Goal: Task Accomplishment & Management: Manage account settings

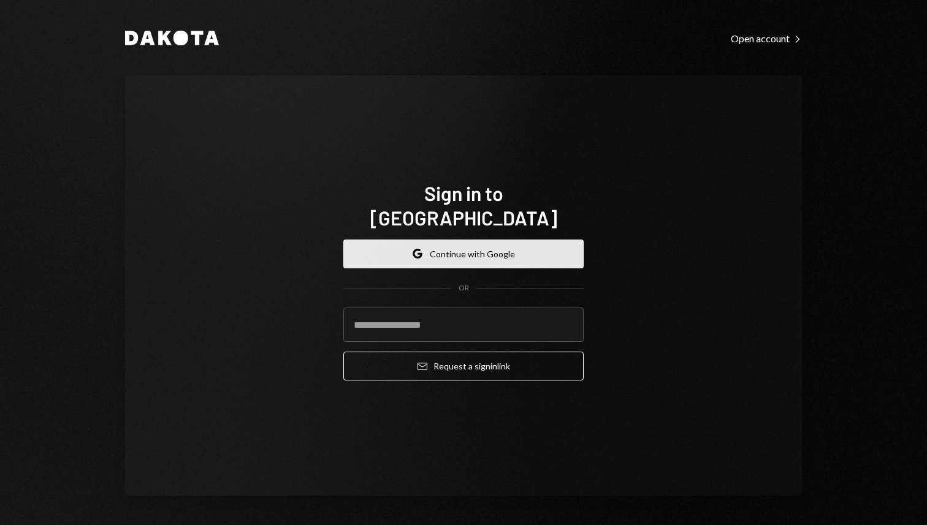
click at [492, 256] on button "Google Continue with Google" at bounding box center [463, 254] width 240 height 29
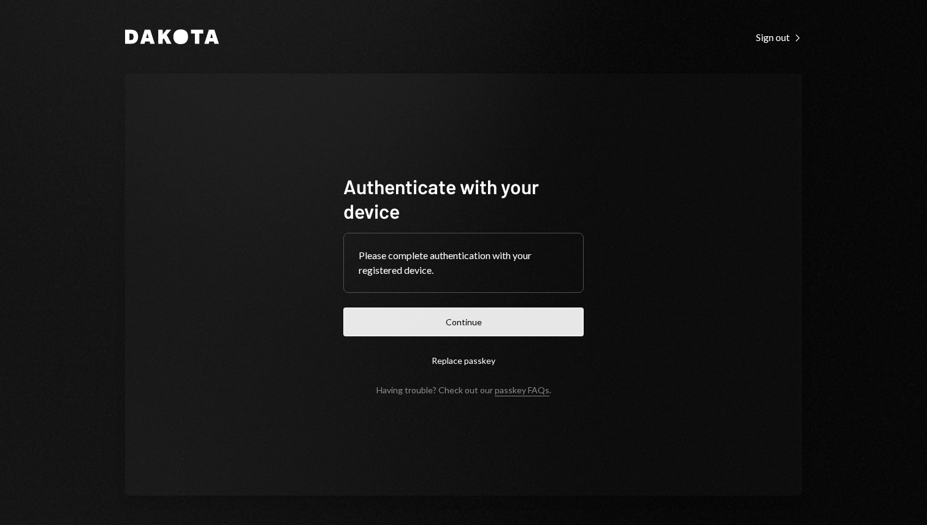
click at [380, 326] on button "Continue" at bounding box center [463, 322] width 240 height 29
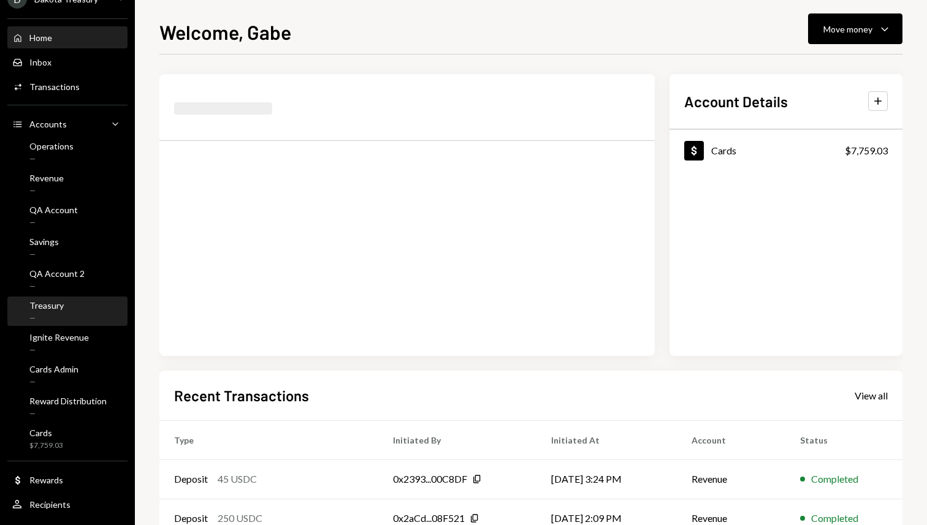
scroll to position [38, 0]
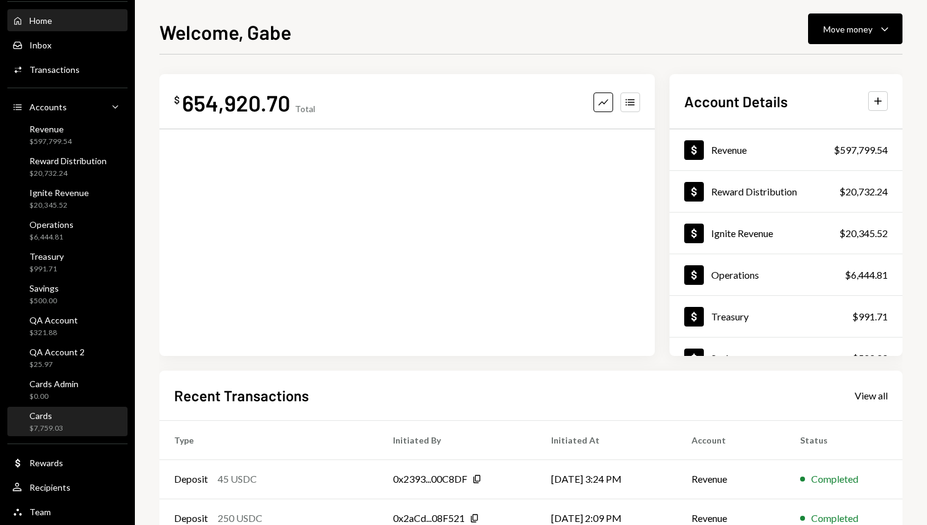
click at [54, 414] on div "Cards" at bounding box center [46, 416] width 34 height 10
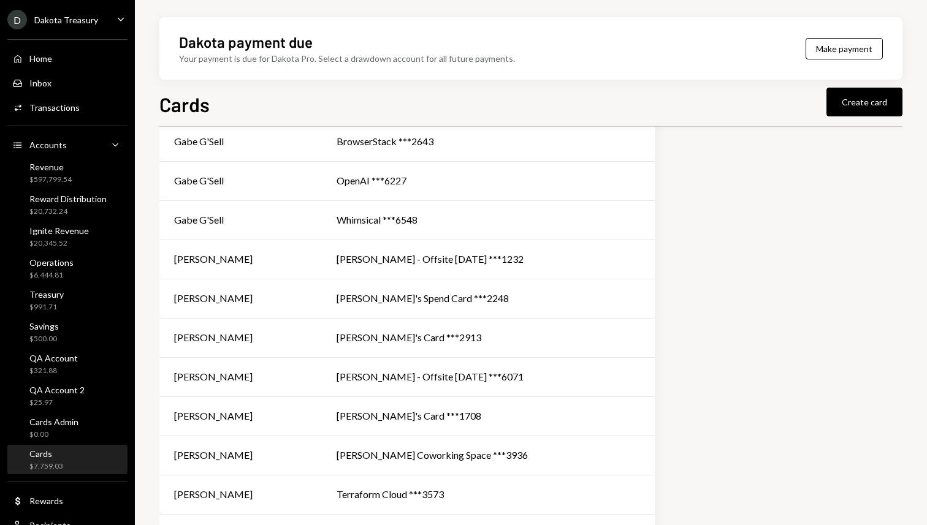
scroll to position [509, 0]
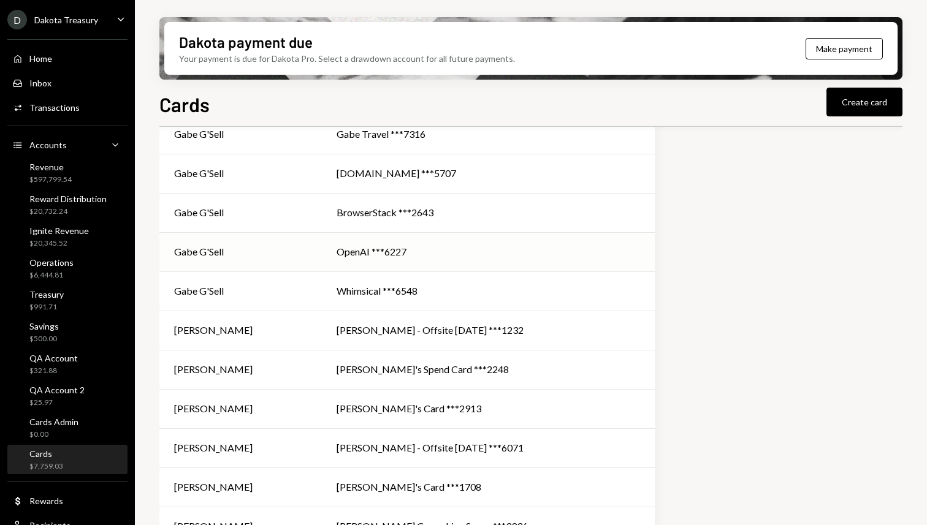
click at [434, 242] on td "OpenAI ***6227" at bounding box center [488, 251] width 333 height 39
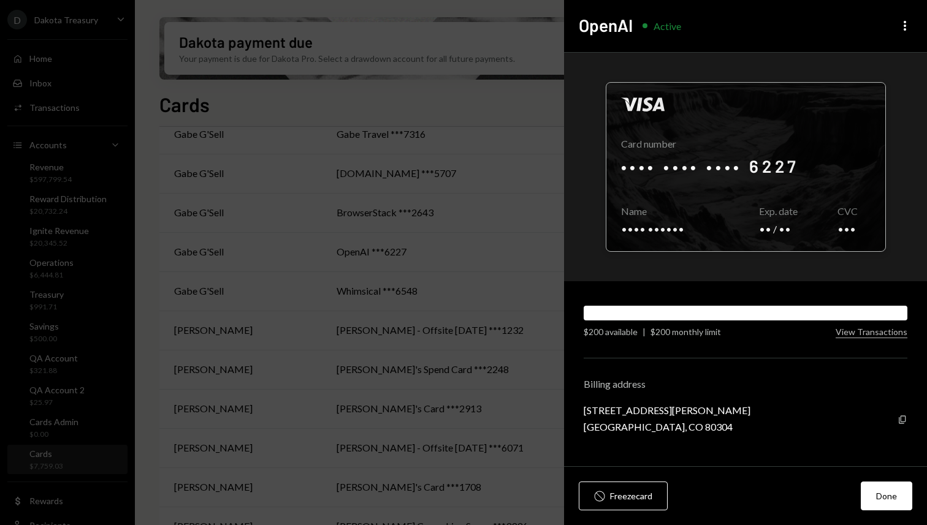
click at [771, 178] on div at bounding box center [745, 167] width 279 height 169
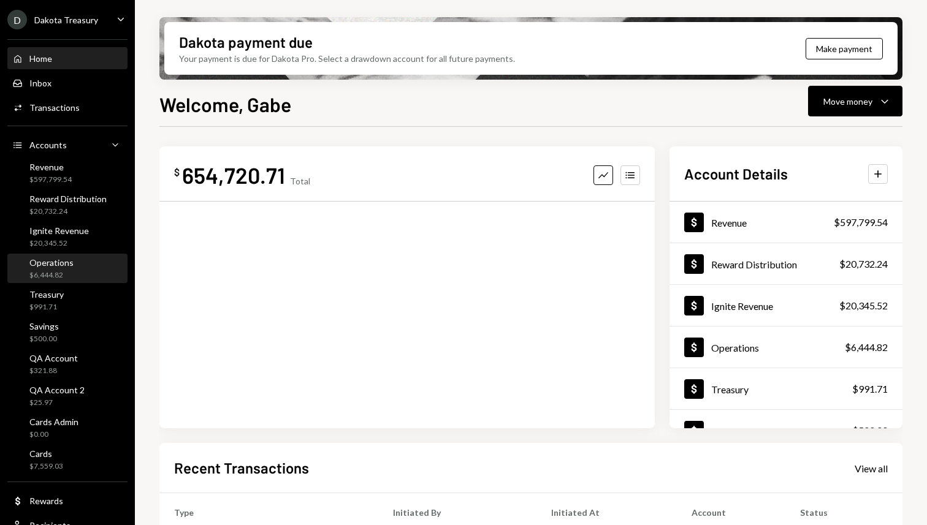
click at [64, 258] on div "Operations" at bounding box center [51, 262] width 44 height 10
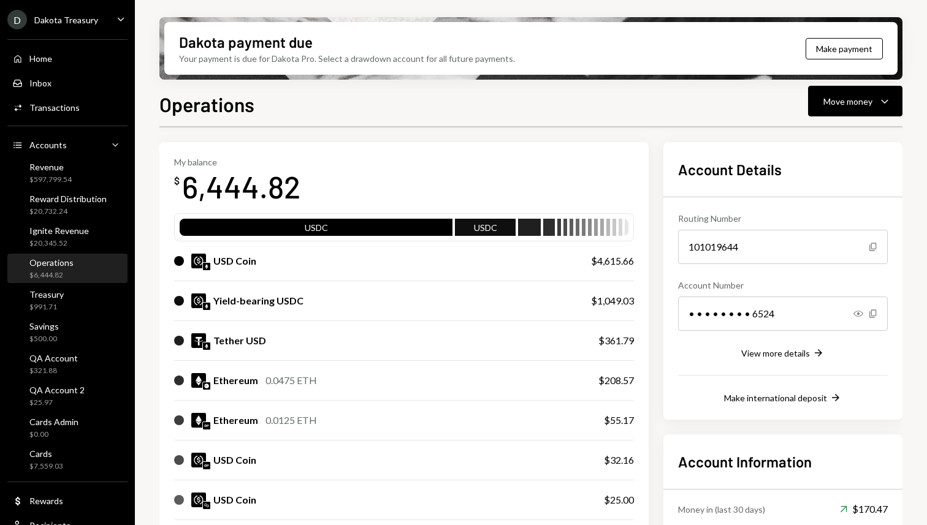
scroll to position [48, 0]
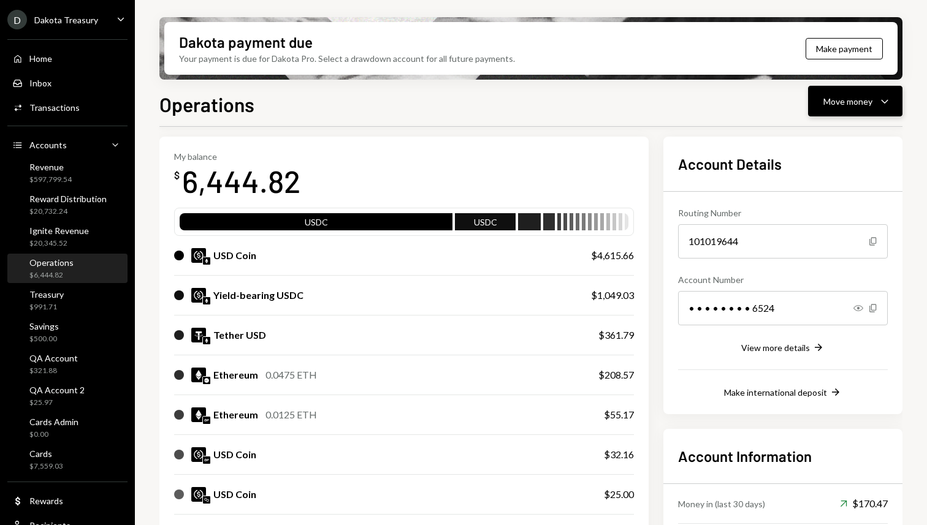
click at [873, 110] on button "Move money Caret Down" at bounding box center [855, 101] width 94 height 31
click at [808, 188] on div "Deposit" at bounding box center [846, 193] width 90 height 13
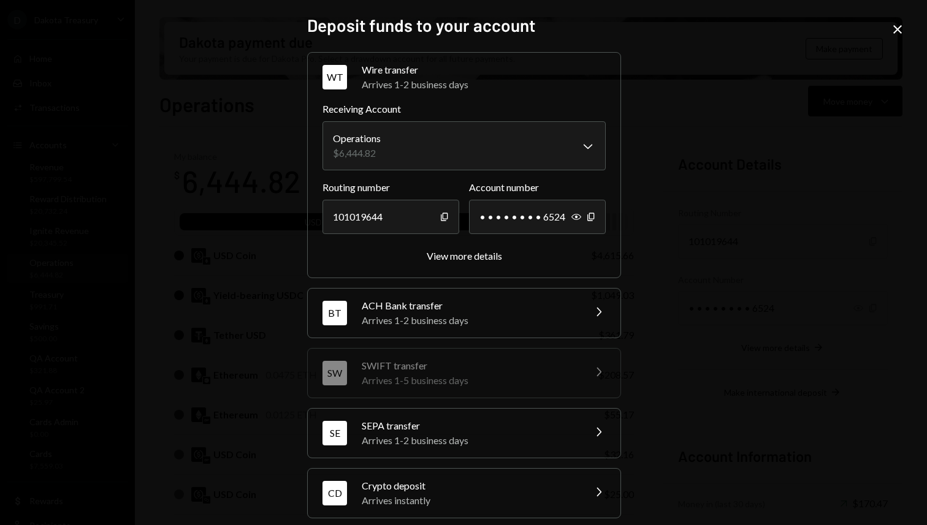
click at [440, 499] on div "Arrives instantly" at bounding box center [469, 501] width 215 height 15
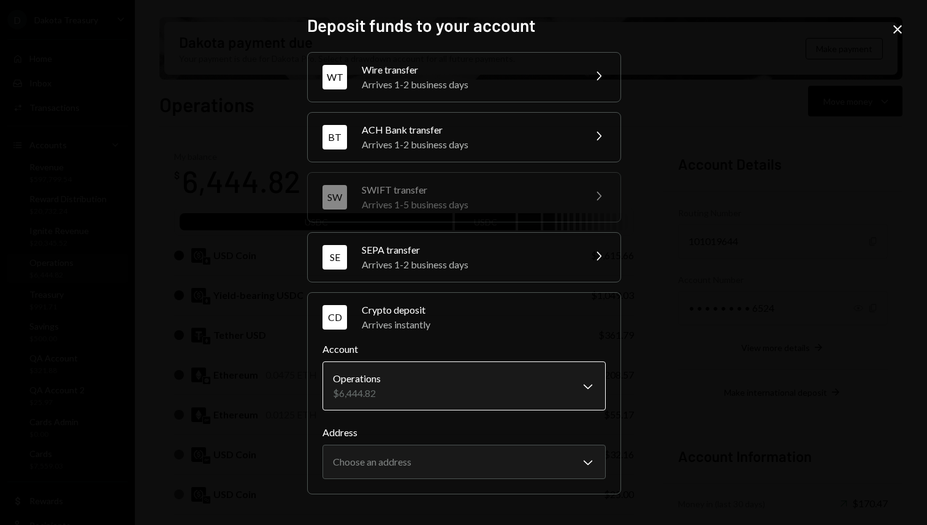
click at [433, 404] on body "D Dakota Treasury Caret Down Home Home Inbox Inbox Activities Transactions Acco…" at bounding box center [463, 262] width 927 height 525
click at [695, 323] on div "**********" at bounding box center [463, 262] width 927 height 525
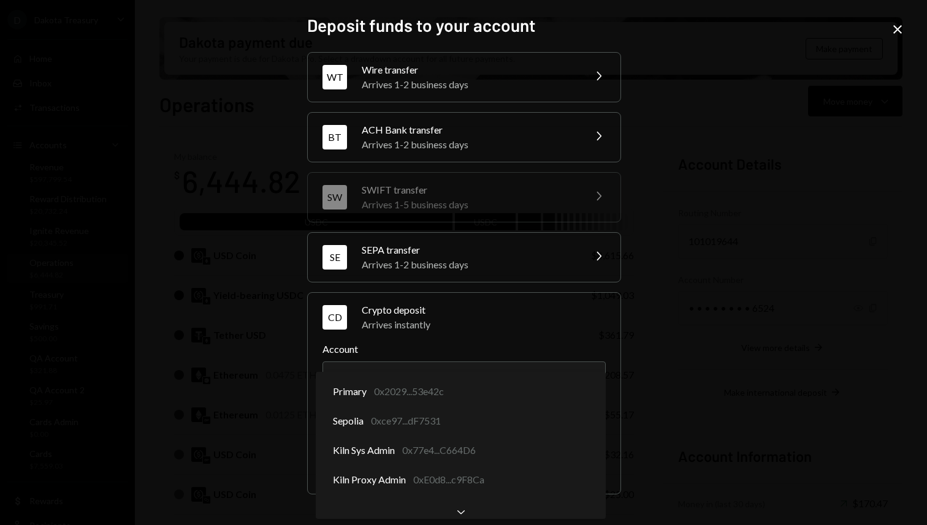
click at [428, 454] on body "D Dakota Treasury Caret Down Home Home Inbox Inbox Activities Transactions Acco…" at bounding box center [463, 262] width 927 height 525
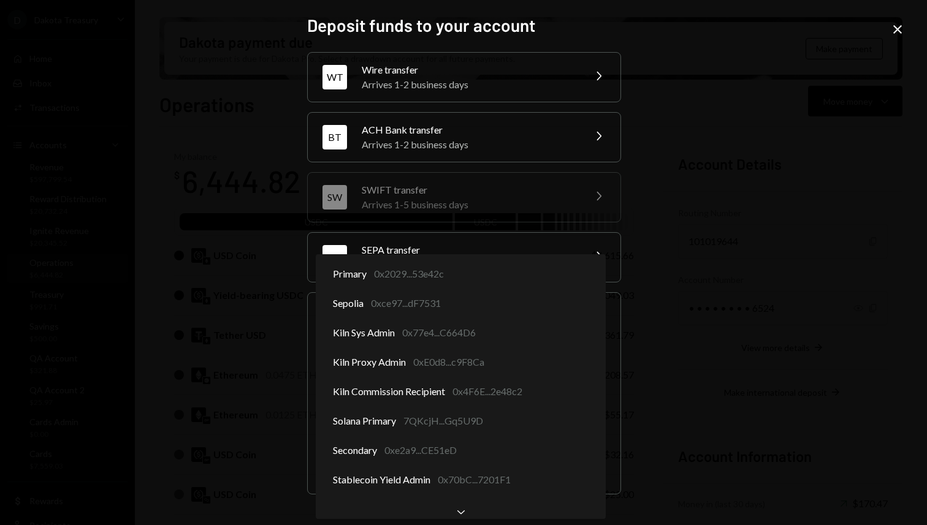
scroll to position [0, 0]
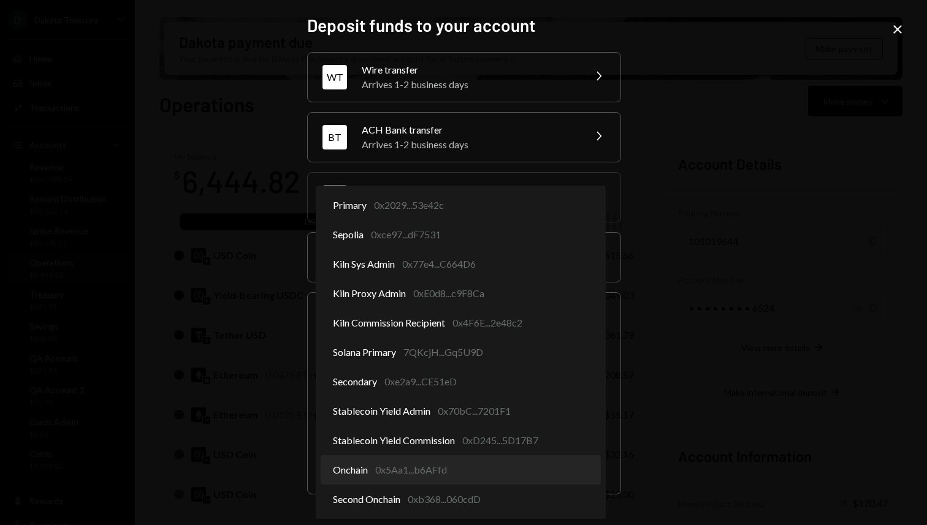
select select "**********"
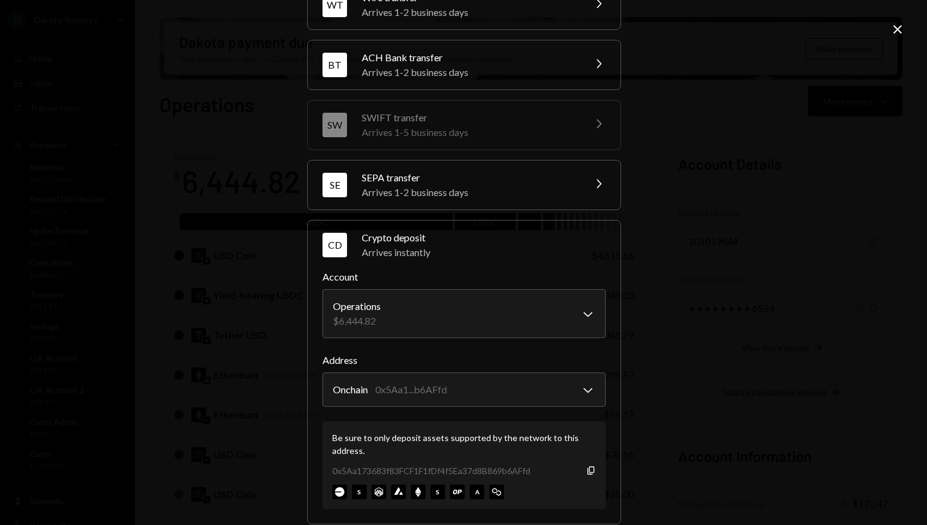
scroll to position [91, 0]
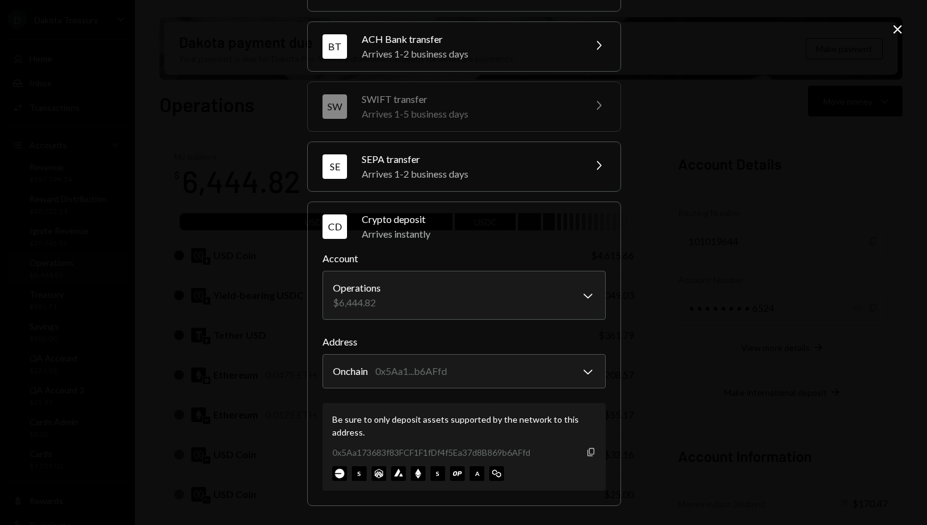
click at [589, 453] on icon "Copy" at bounding box center [591, 453] width 10 height 10
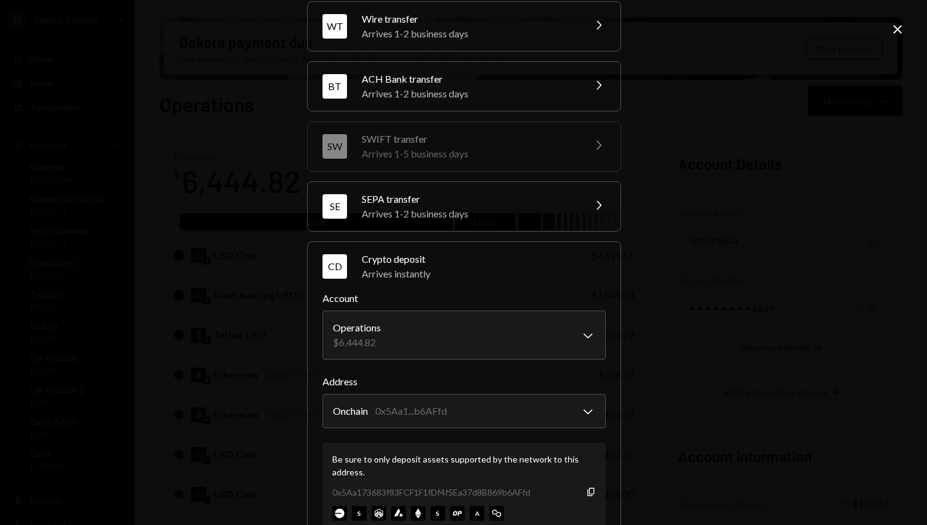
scroll to position [0, 0]
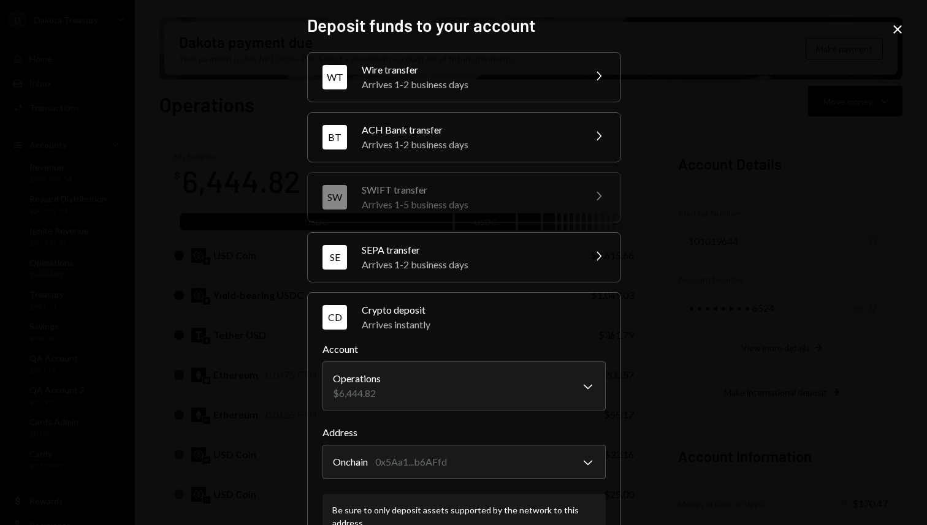
click at [900, 29] on icon "Close" at bounding box center [897, 29] width 15 height 15
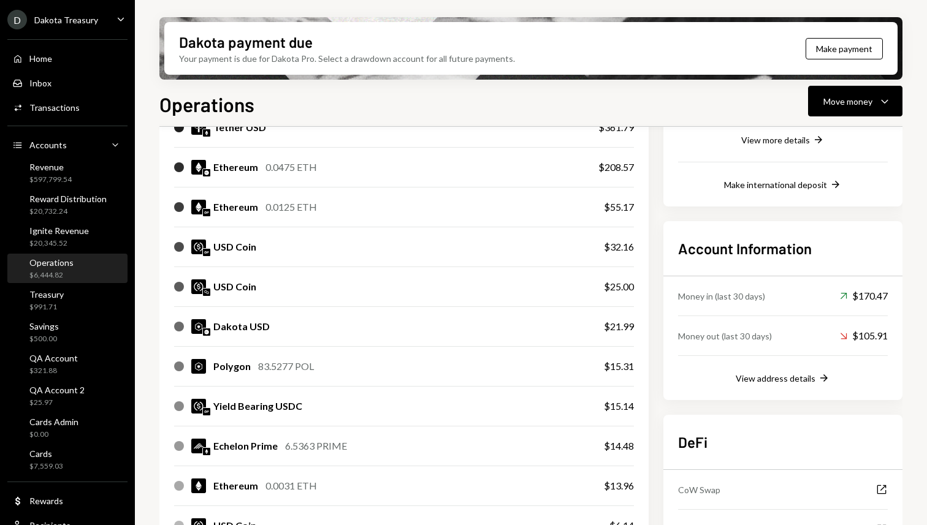
scroll to position [45, 0]
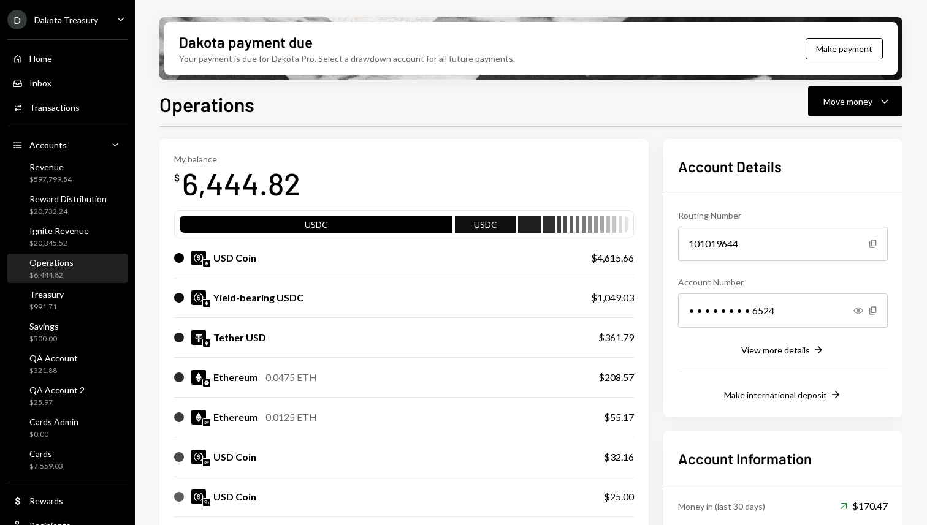
click at [476, 123] on div "Operations Move money Caret Down Overview Yield Security Settings My balance $ …" at bounding box center [530, 344] width 743 height 508
click at [466, 126] on div at bounding box center [530, 126] width 743 height 1
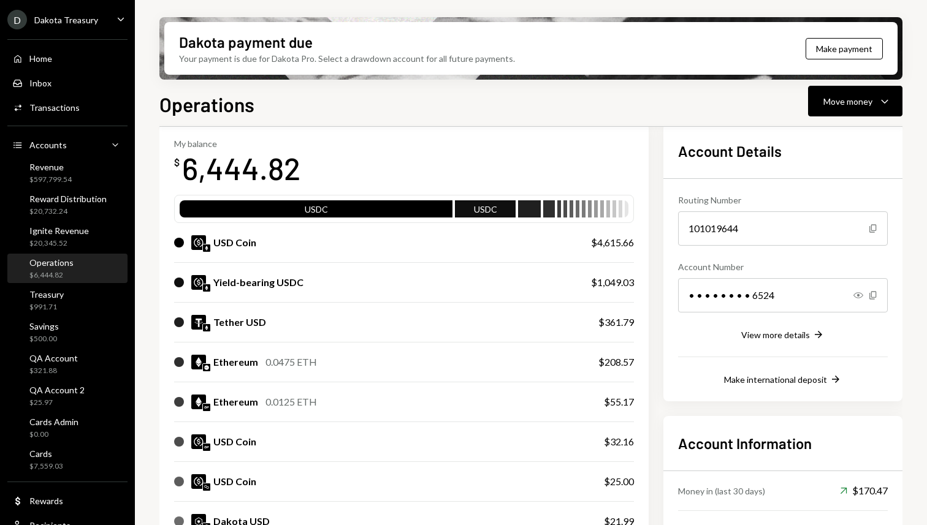
scroll to position [0, 0]
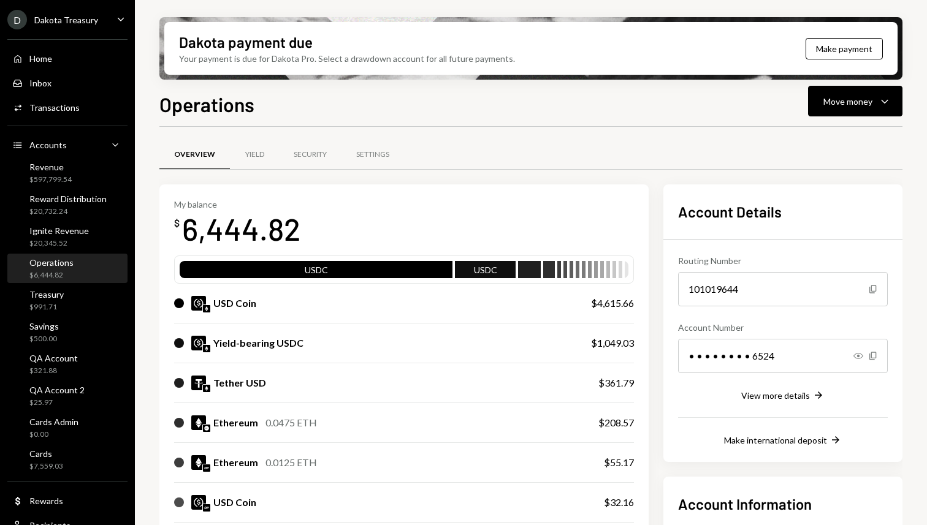
click at [716, 149] on div "Overview Yield Security Settings" at bounding box center [530, 154] width 743 height 31
click at [665, 140] on div "Overview Yield Security Settings" at bounding box center [530, 154] width 743 height 31
click at [655, 147] on div "Overview Yield Security Settings" at bounding box center [530, 154] width 743 height 31
click at [52, 177] on div "$597,799.54" at bounding box center [50, 180] width 42 height 10
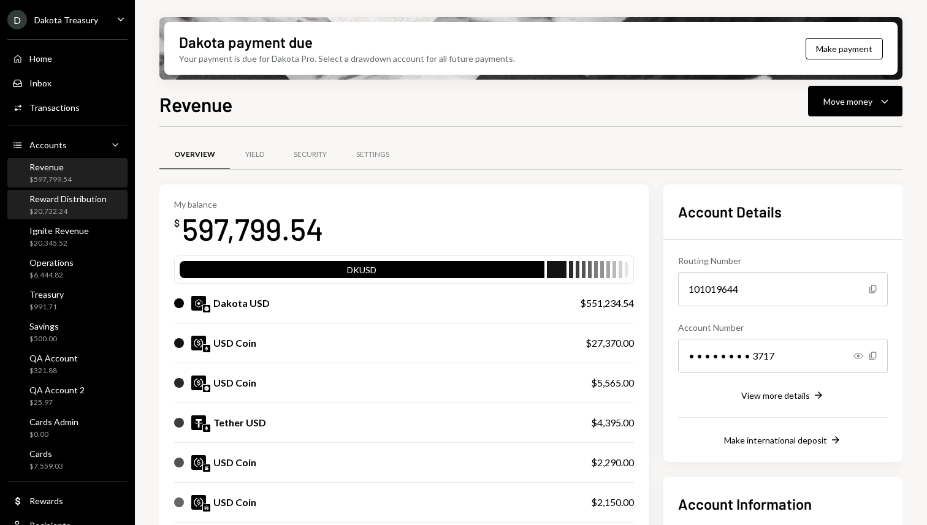
click at [56, 202] on div "Reward Distribution" at bounding box center [67, 199] width 77 height 10
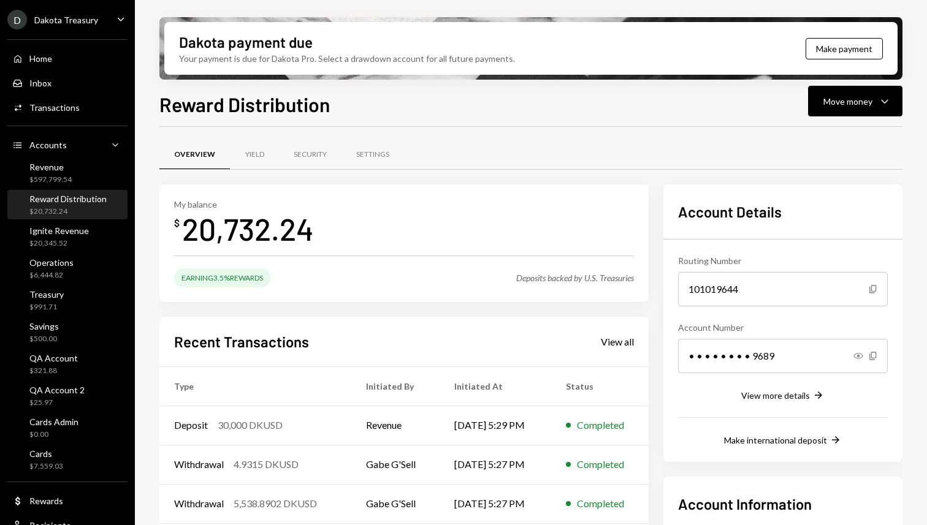
click at [444, 105] on div "Reward Distribution Move money Caret Down" at bounding box center [530, 103] width 743 height 27
click at [709, 138] on div "Overview Yield Security Settings My balance $ 20,732.24 Earning 3.5% Rewards De…" at bounding box center [530, 404] width 743 height 554
